Goal: Transaction & Acquisition: Purchase product/service

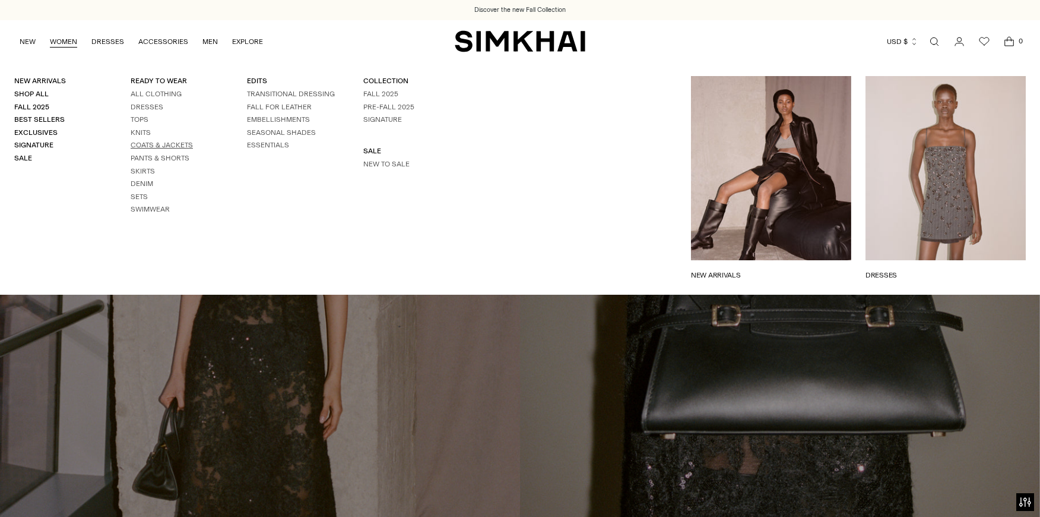
click at [179, 145] on link "Coats & Jackets" at bounding box center [162, 145] width 62 height 8
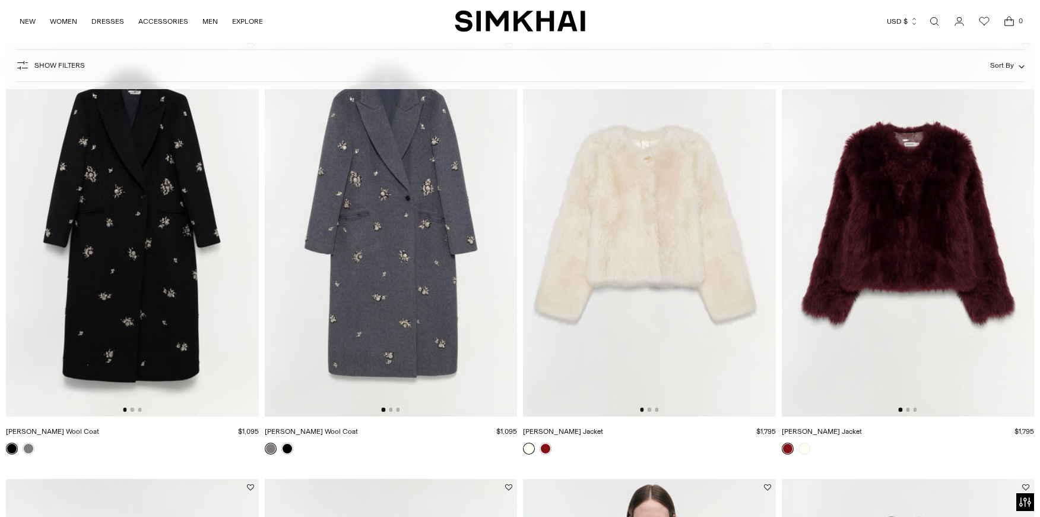
scroll to position [1440, 0]
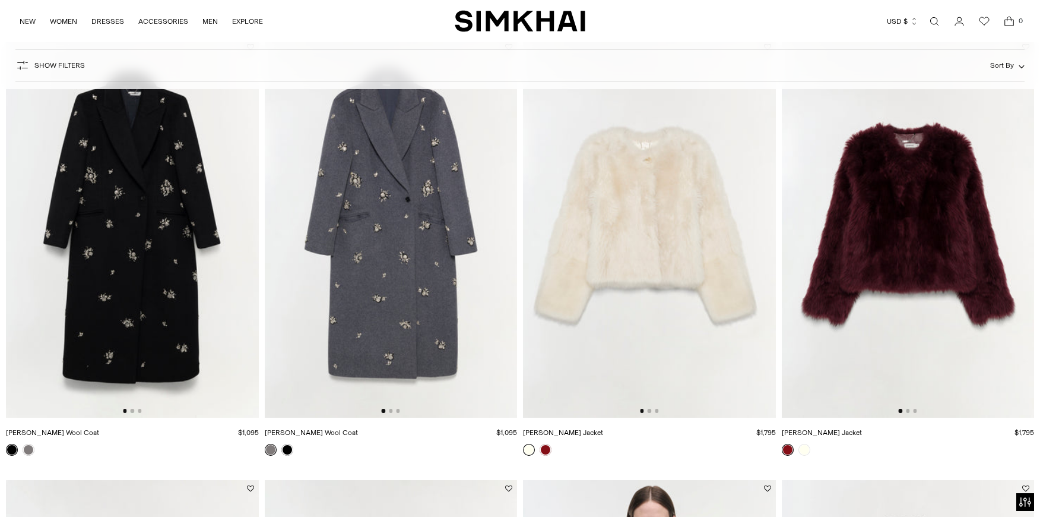
click at [154, 214] on img at bounding box center [132, 228] width 253 height 379
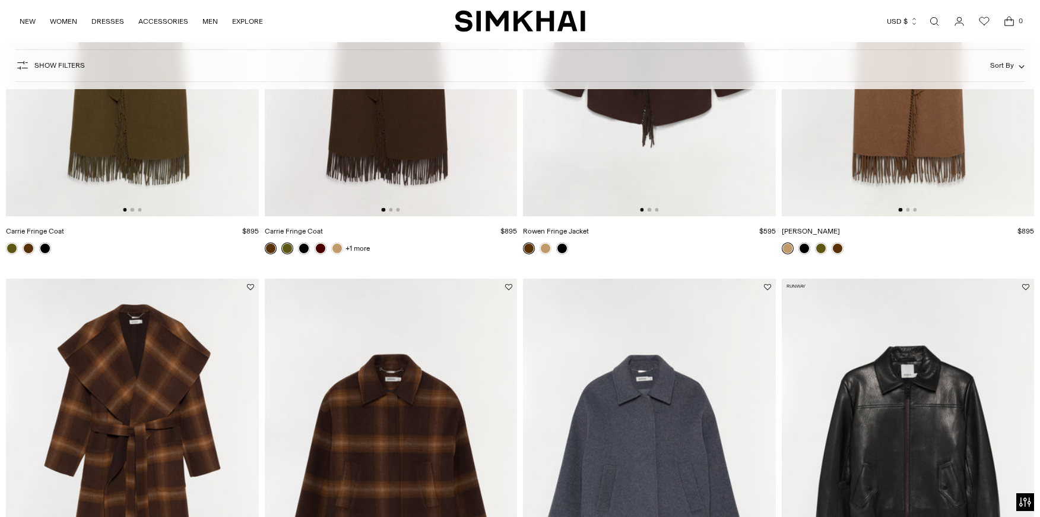
scroll to position [0, 0]
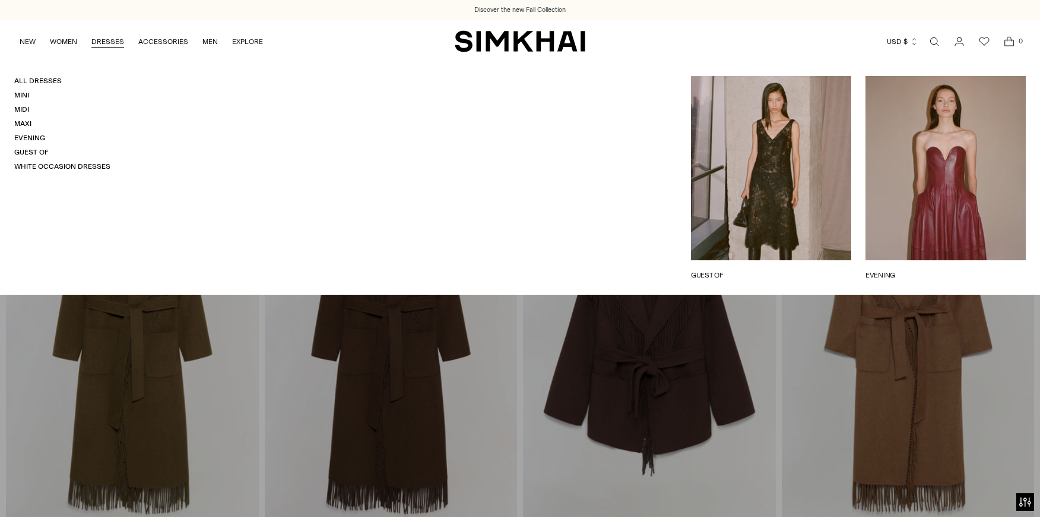
click at [113, 41] on link "DRESSES" at bounding box center [107, 42] width 33 height 26
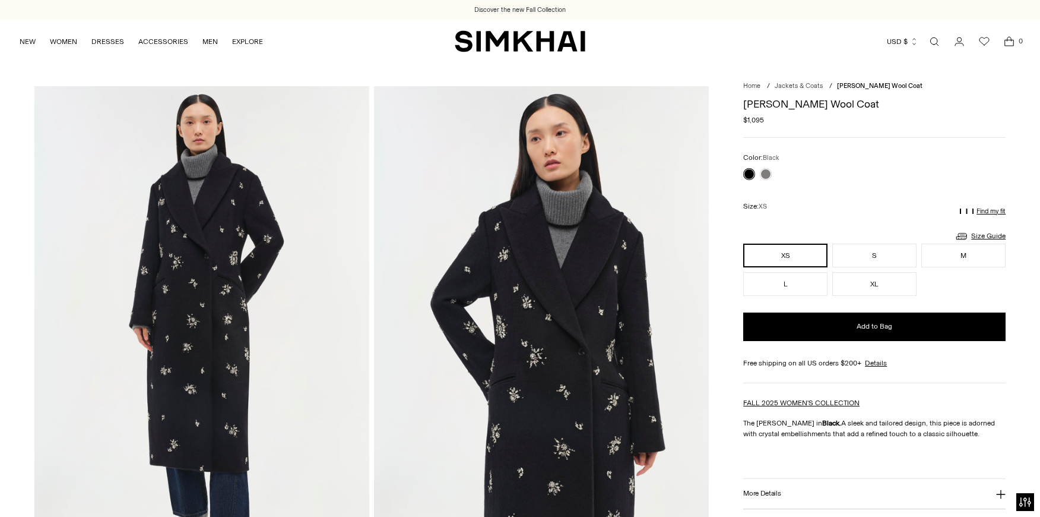
click at [600, 295] on img at bounding box center [541, 337] width 335 height 502
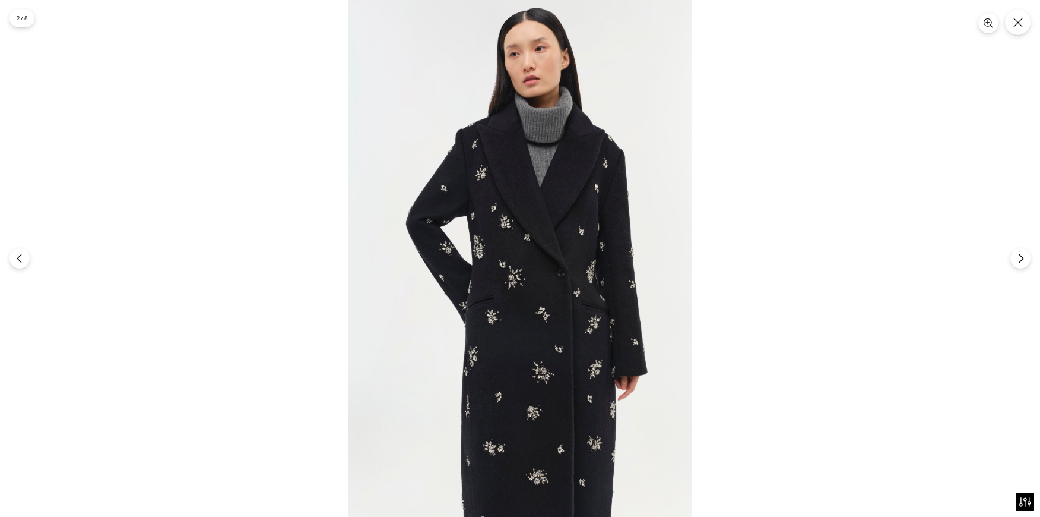
click at [842, 256] on div at bounding box center [520, 258] width 1040 height 517
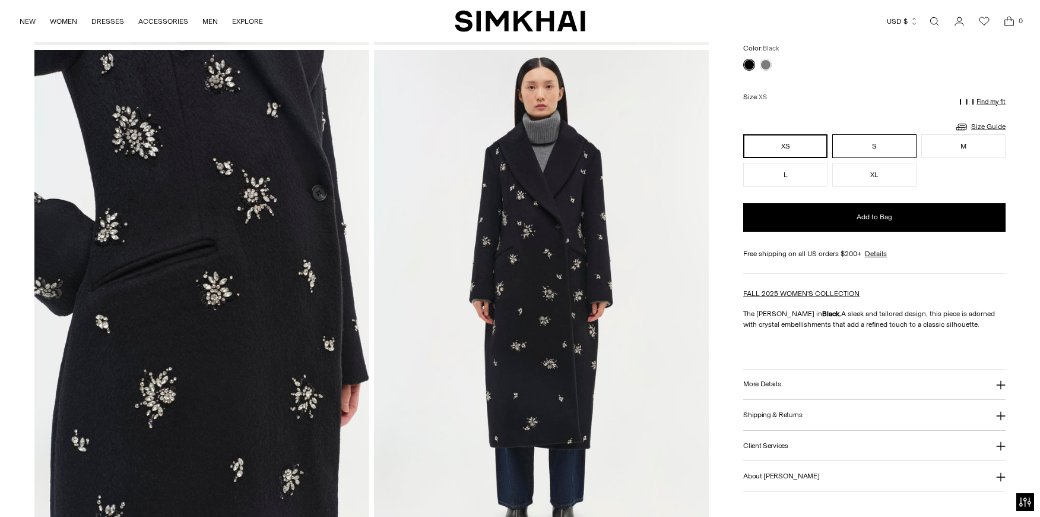
scroll to position [1058, 0]
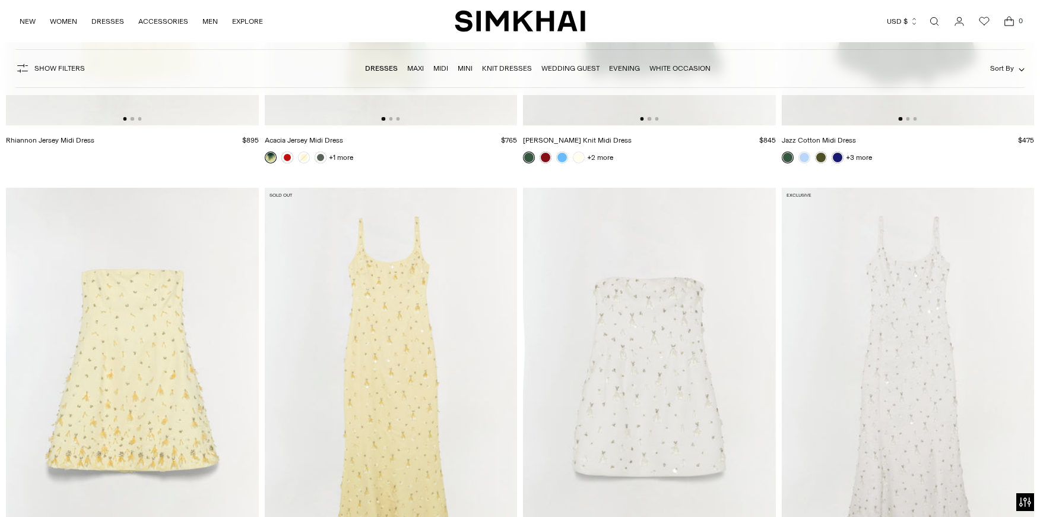
scroll to position [7478, 0]
